Goal: Find specific page/section: Find specific page/section

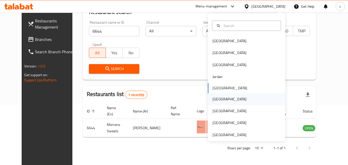
click at [212, 100] on div "[GEOGRAPHIC_DATA]" at bounding box center [229, 99] width 34 height 6
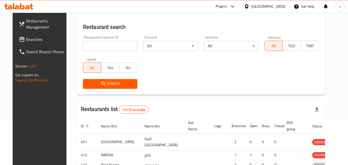
scroll to position [60, 0]
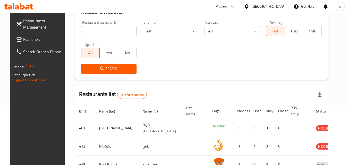
drag, startPoint x: 19, startPoint y: 38, endPoint x: 16, endPoint y: 40, distance: 3.1
click at [23, 38] on span "Branches" at bounding box center [43, 39] width 41 height 6
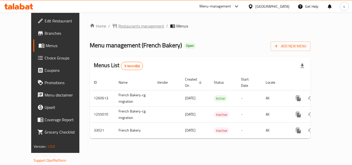
click at [118, 28] on span "Restaurants management" at bounding box center [141, 26] width 46 height 6
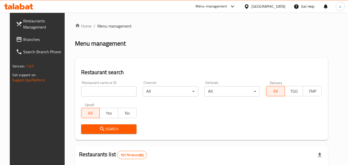
click at [81, 89] on input "search" at bounding box center [109, 91] width 56 height 10
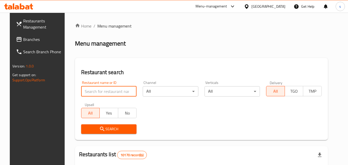
click at [81, 89] on input "search" at bounding box center [109, 91] width 56 height 10
paste input "16948"
type input "16948"
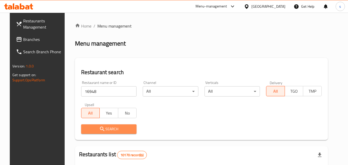
click at [89, 124] on button "Search" at bounding box center [109, 129] width 56 height 10
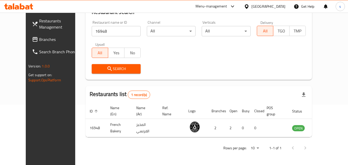
scroll to position [60, 0]
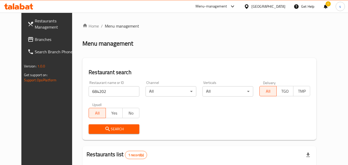
scroll to position [60, 0]
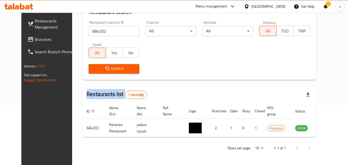
click at [34, 42] on link "Branches" at bounding box center [51, 39] width 56 height 12
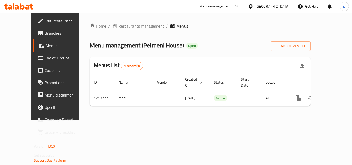
click at [128, 24] on span "Restaurants management" at bounding box center [141, 26] width 46 height 6
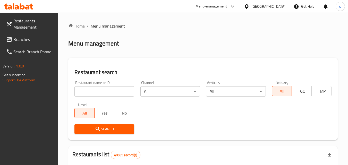
click at [90, 90] on input "search" at bounding box center [103, 91] width 59 height 10
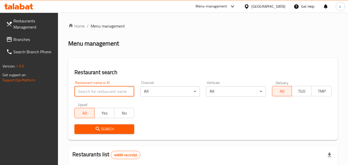
paste input "671987"
type input "671987"
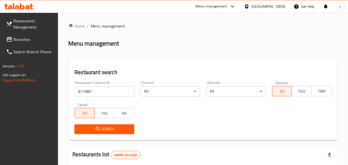
click at [103, 130] on span "Search" at bounding box center [104, 129] width 51 height 6
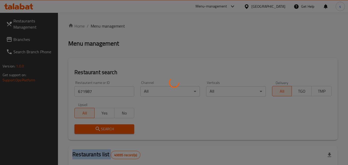
click at [103, 130] on div at bounding box center [174, 82] width 348 height 165
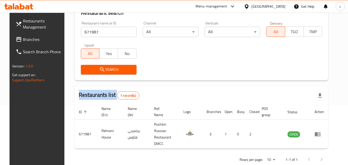
scroll to position [60, 0]
